Goal: Find specific page/section: Find specific page/section

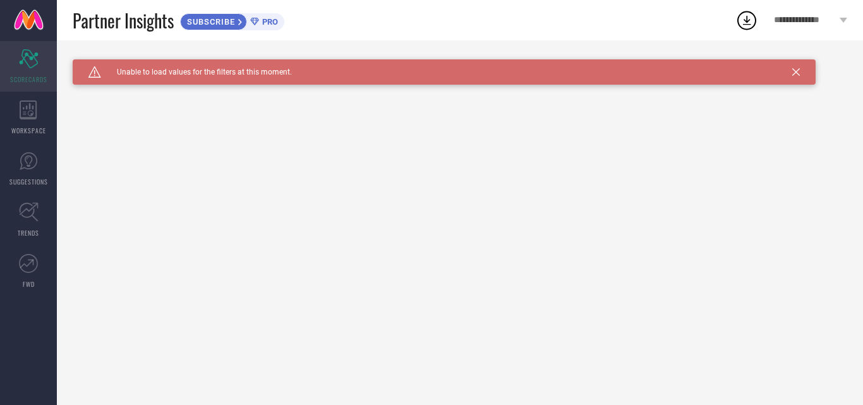
click at [31, 47] on div "Scorecard SCORECARDS" at bounding box center [28, 66] width 57 height 51
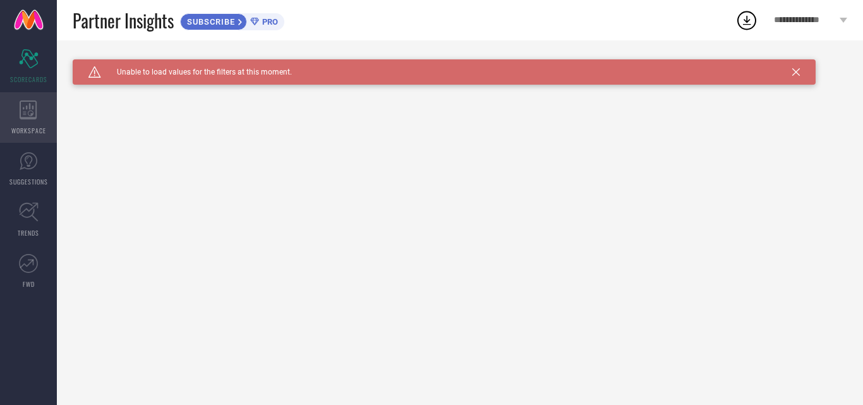
click at [29, 124] on div "WORKSPACE" at bounding box center [28, 117] width 57 height 51
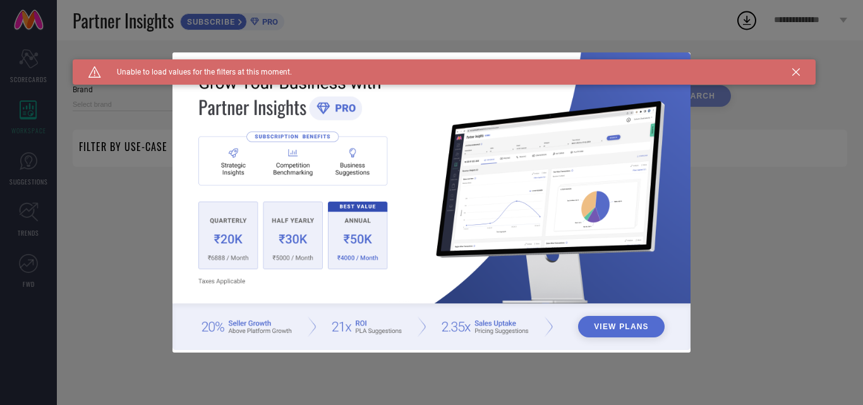
type input "1 STOP FASHION"
type input "All"
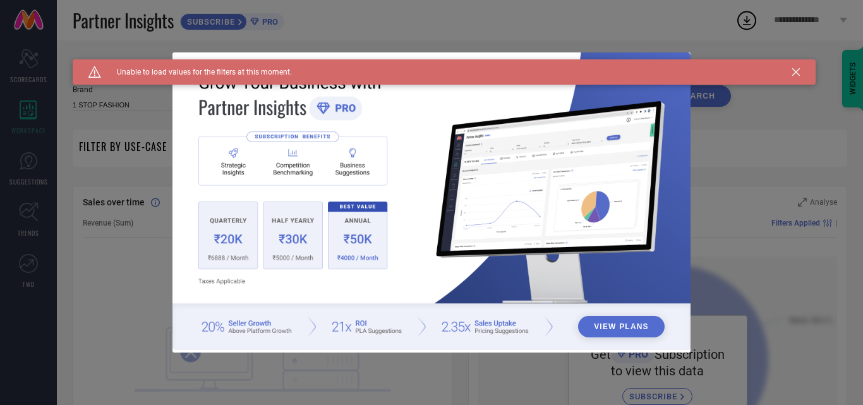
click at [644, 324] on button "View Plans" at bounding box center [621, 326] width 87 height 21
